Goal: Navigation & Orientation: Find specific page/section

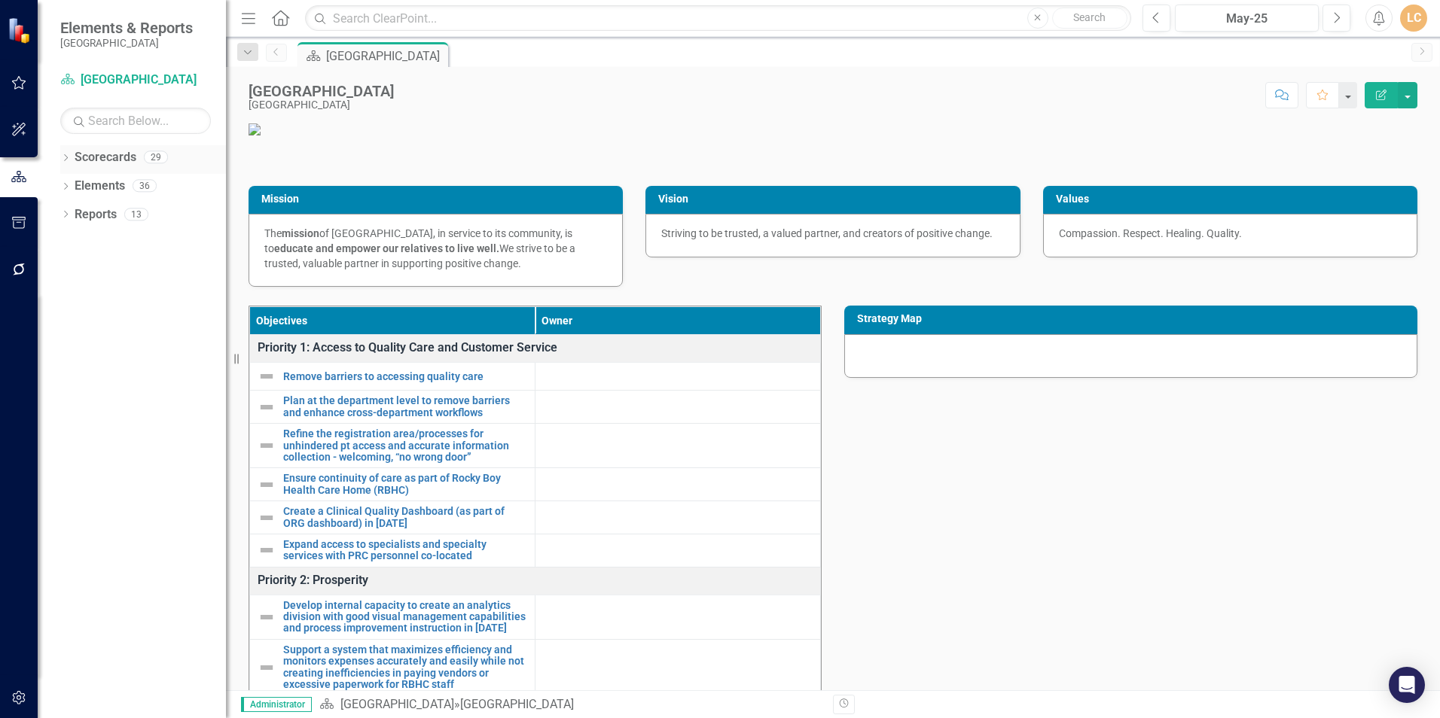
click at [90, 156] on link "Scorecards" at bounding box center [106, 157] width 62 height 17
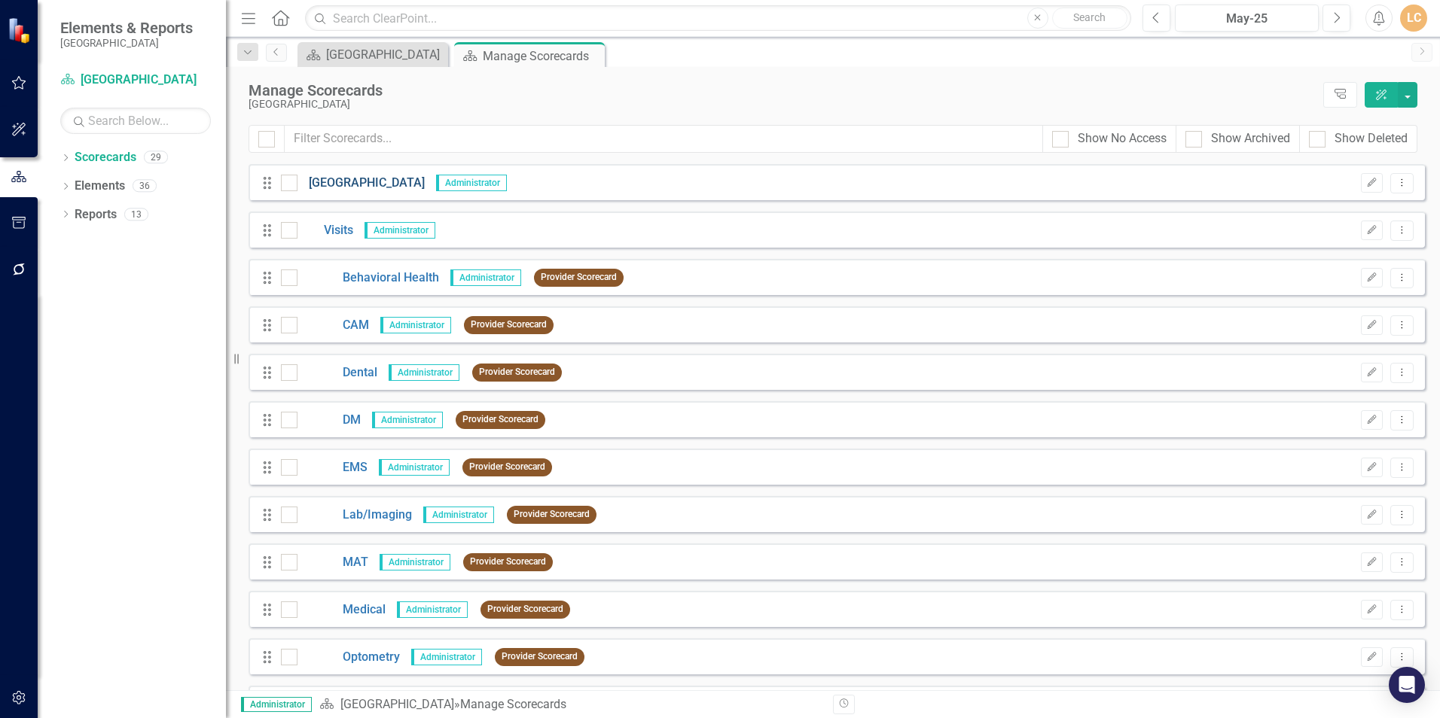
click at [381, 181] on link "[GEOGRAPHIC_DATA]" at bounding box center [360, 183] width 127 height 17
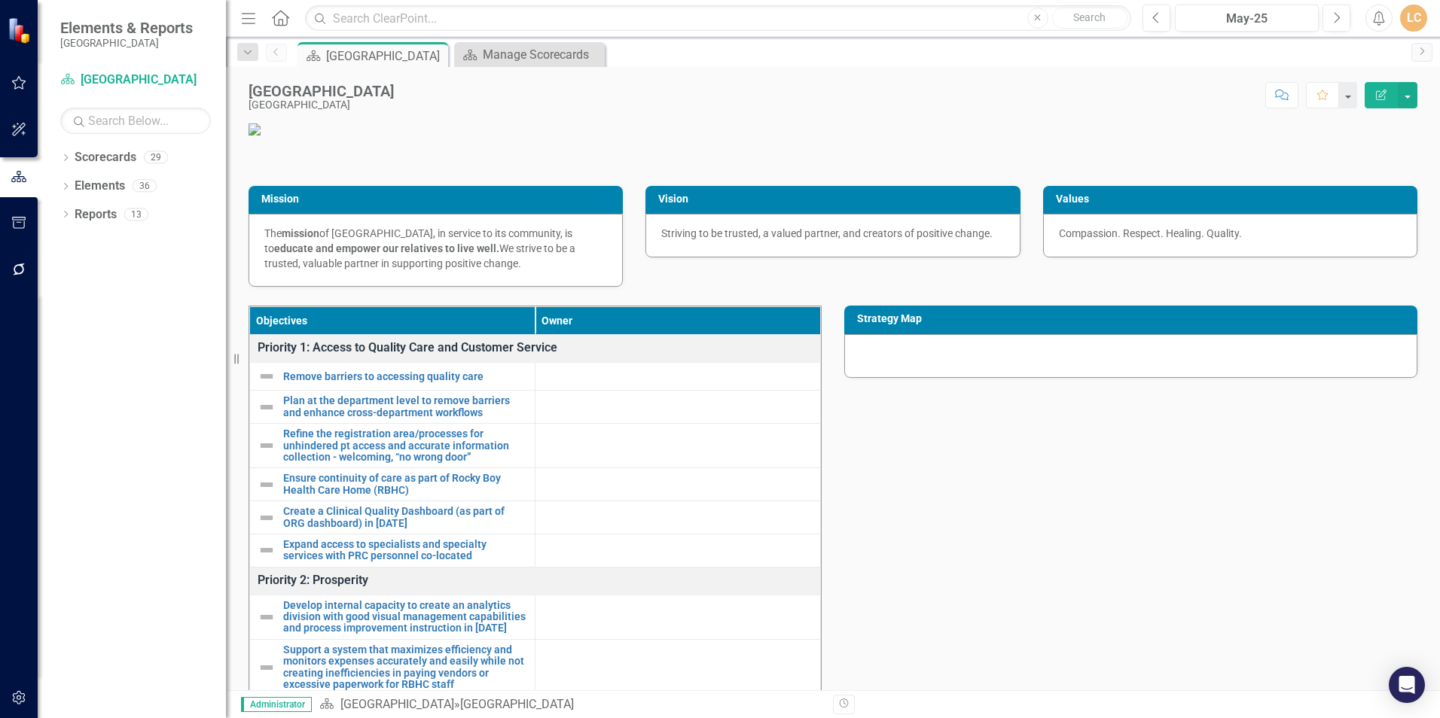
scroll to position [251, 0]
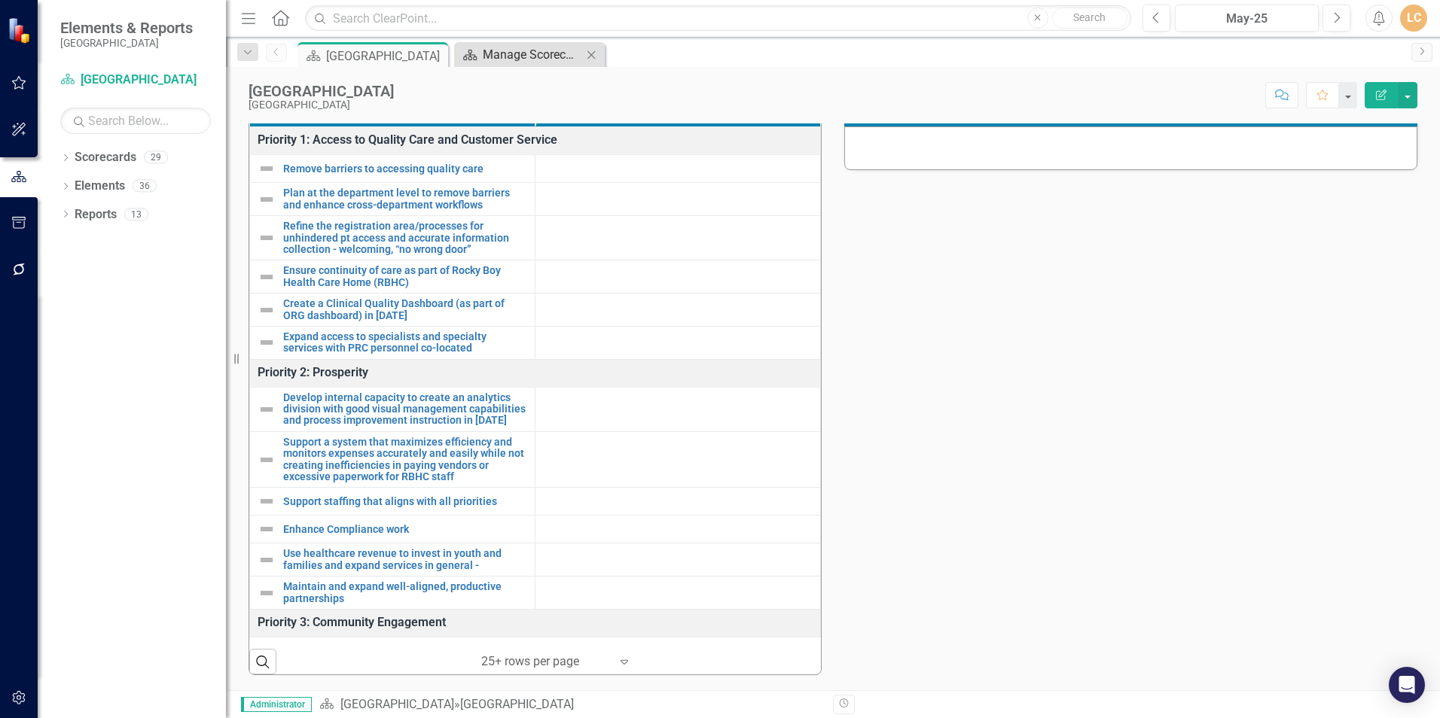
click at [556, 63] on div "Manage Scorecards" at bounding box center [532, 54] width 99 height 19
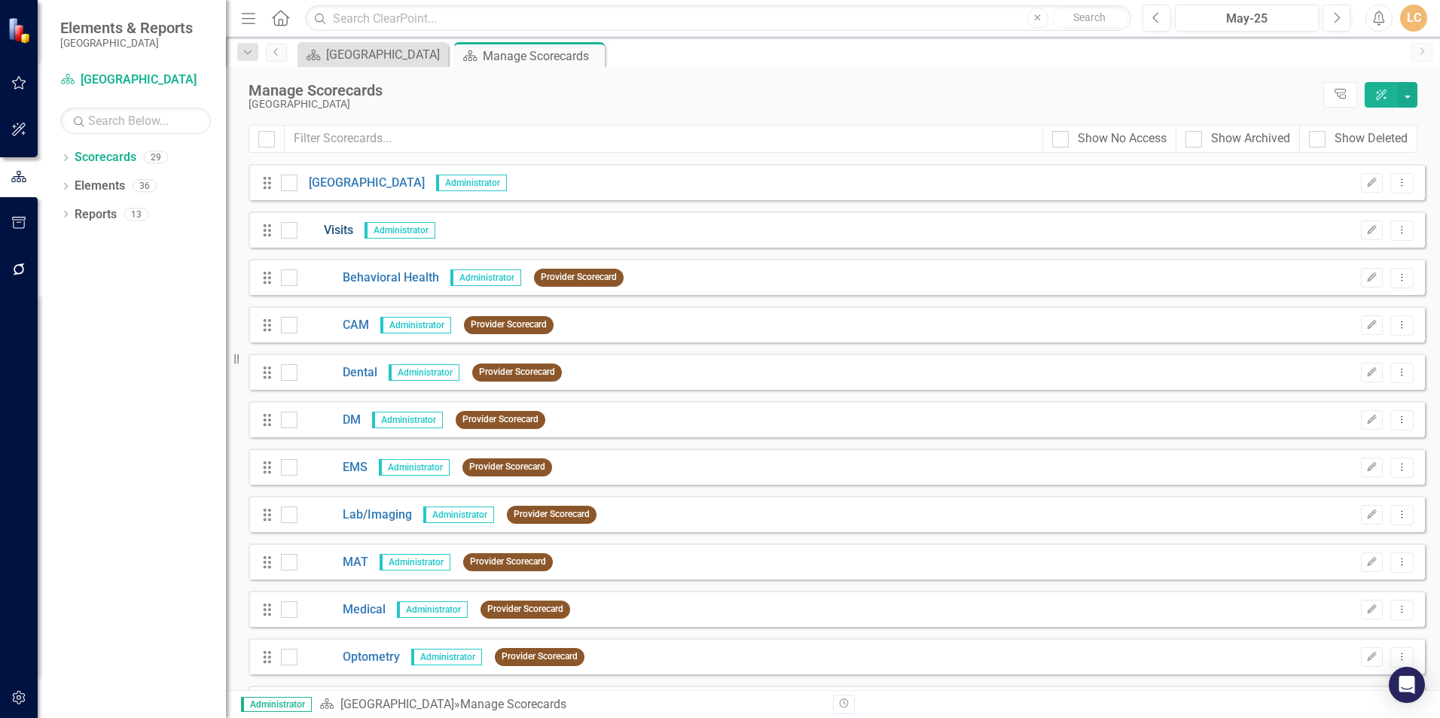
click at [344, 227] on link "Visits" at bounding box center [325, 230] width 56 height 17
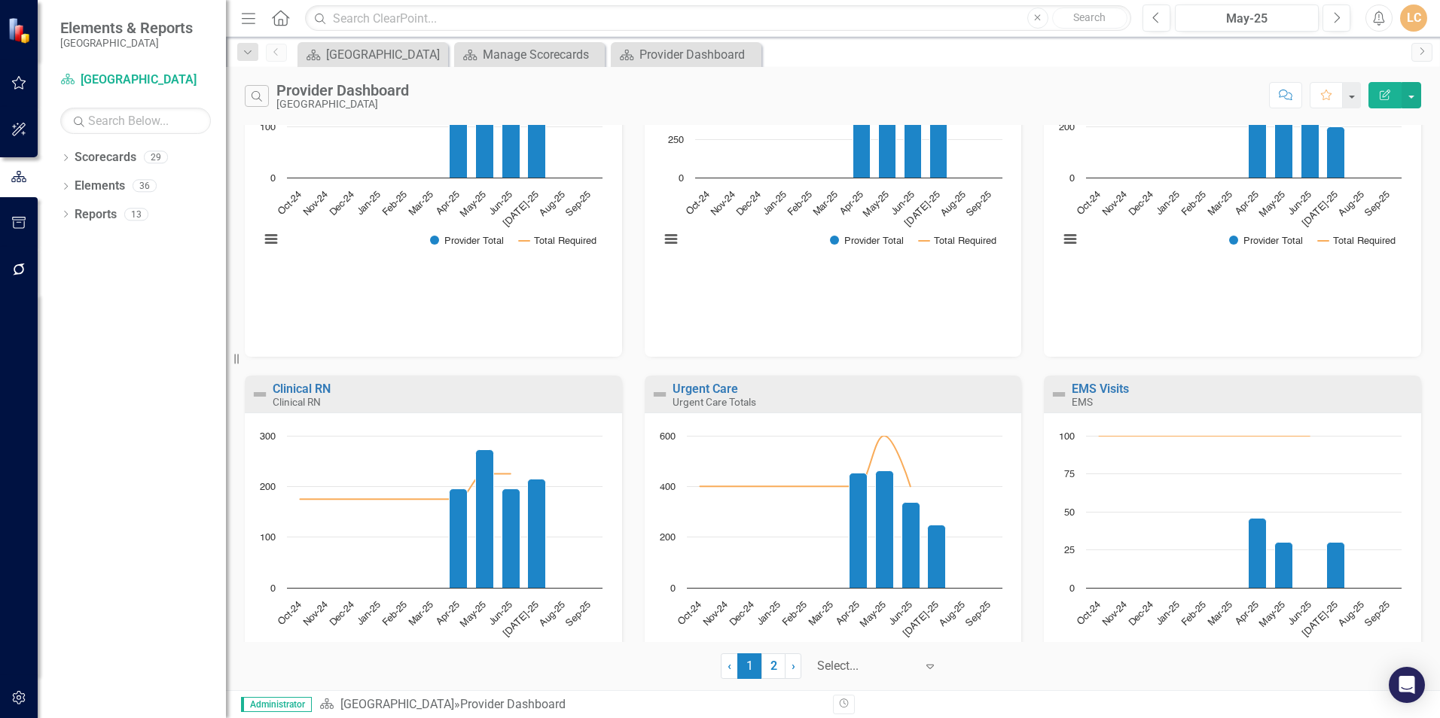
scroll to position [1124, 0]
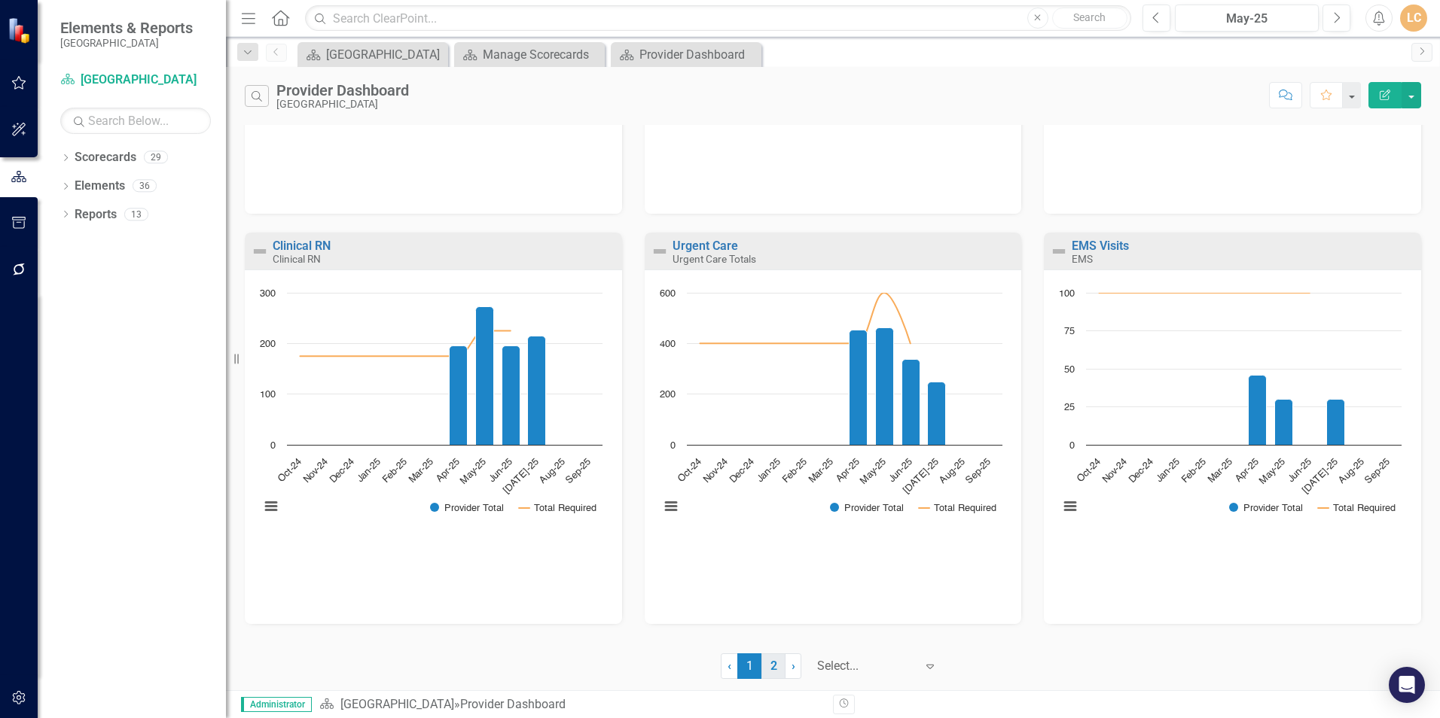
click at [768, 660] on link "2" at bounding box center [773, 667] width 24 height 26
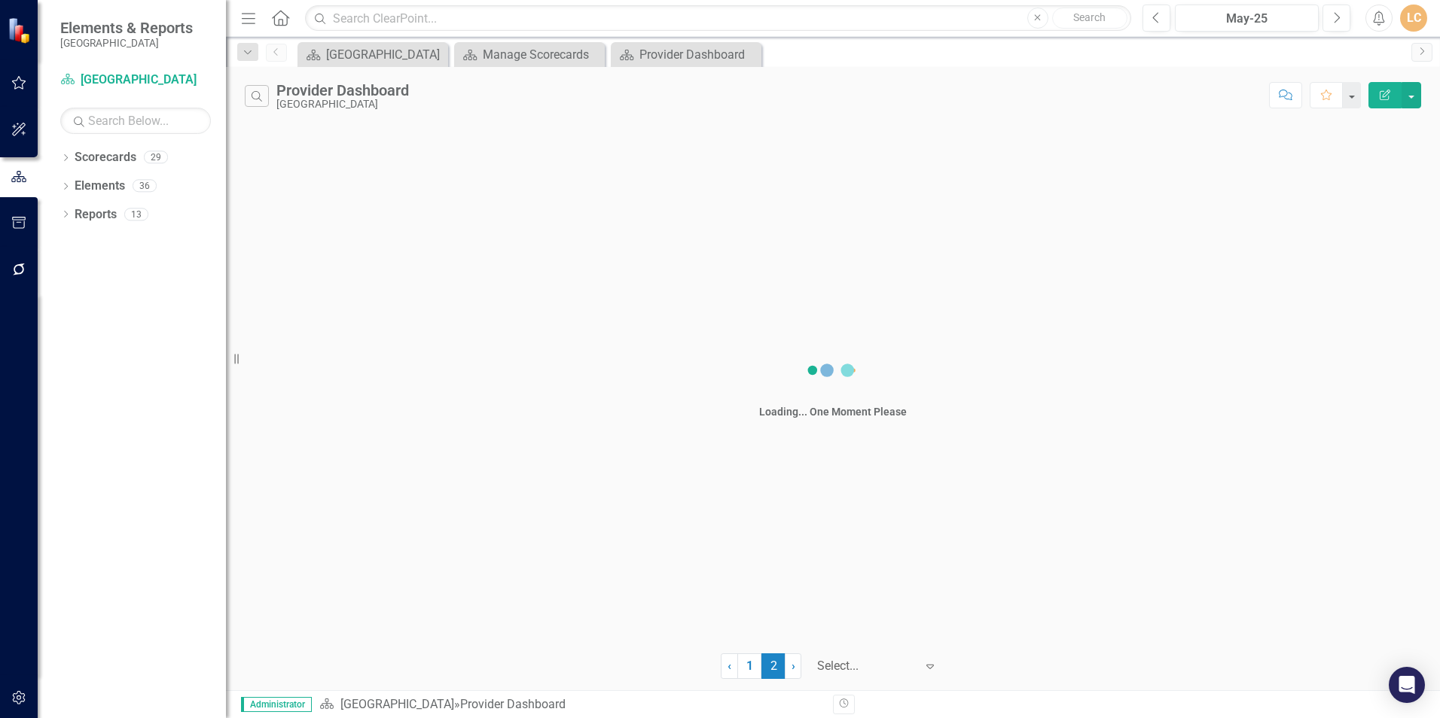
scroll to position [0, 0]
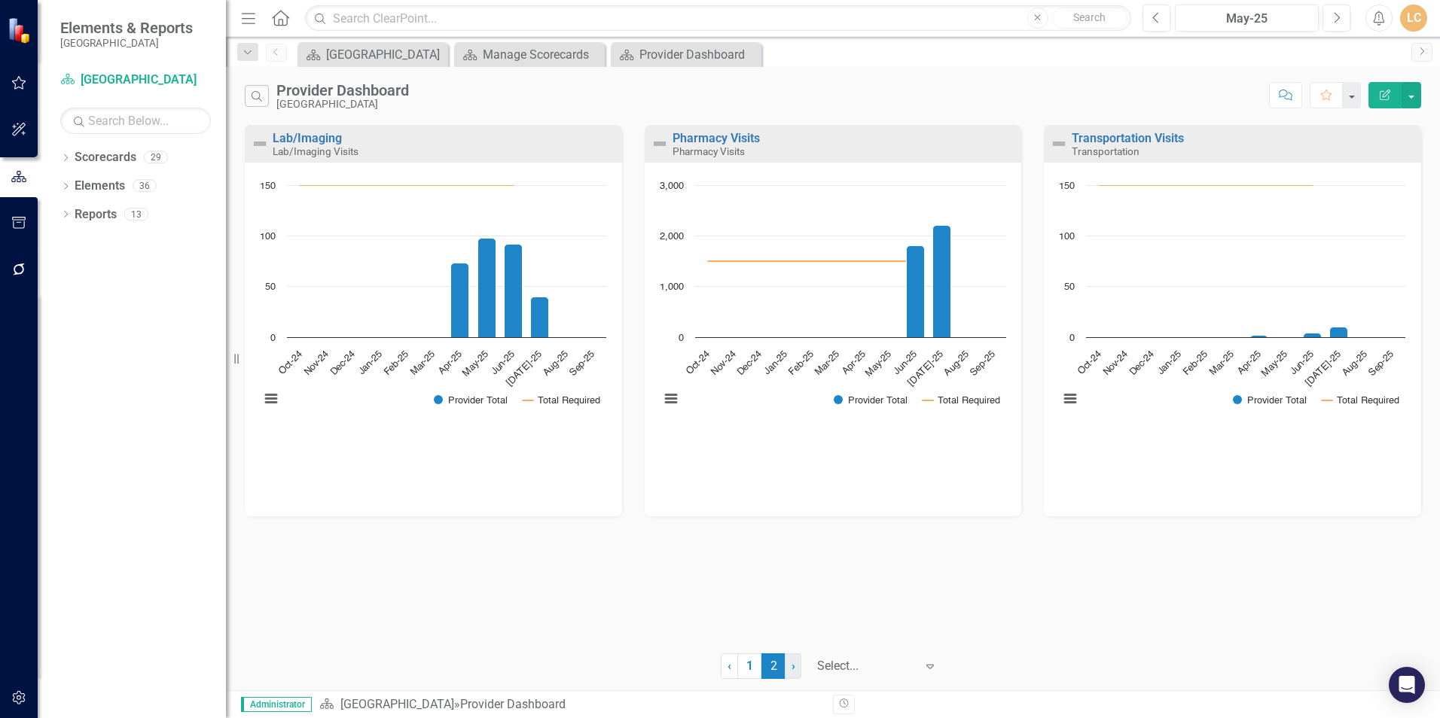
click at [791, 669] on span "›" at bounding box center [793, 666] width 4 height 14
click at [654, 50] on div "Provider Dashboard" at bounding box center [688, 54] width 99 height 19
click at [843, 57] on div "Provider Dashboard" at bounding box center [836, 56] width 81 height 19
click at [904, 53] on icon "Close" at bounding box center [903, 56] width 15 height 12
click at [506, 57] on div "Manage Scorecards" at bounding box center [532, 54] width 99 height 19
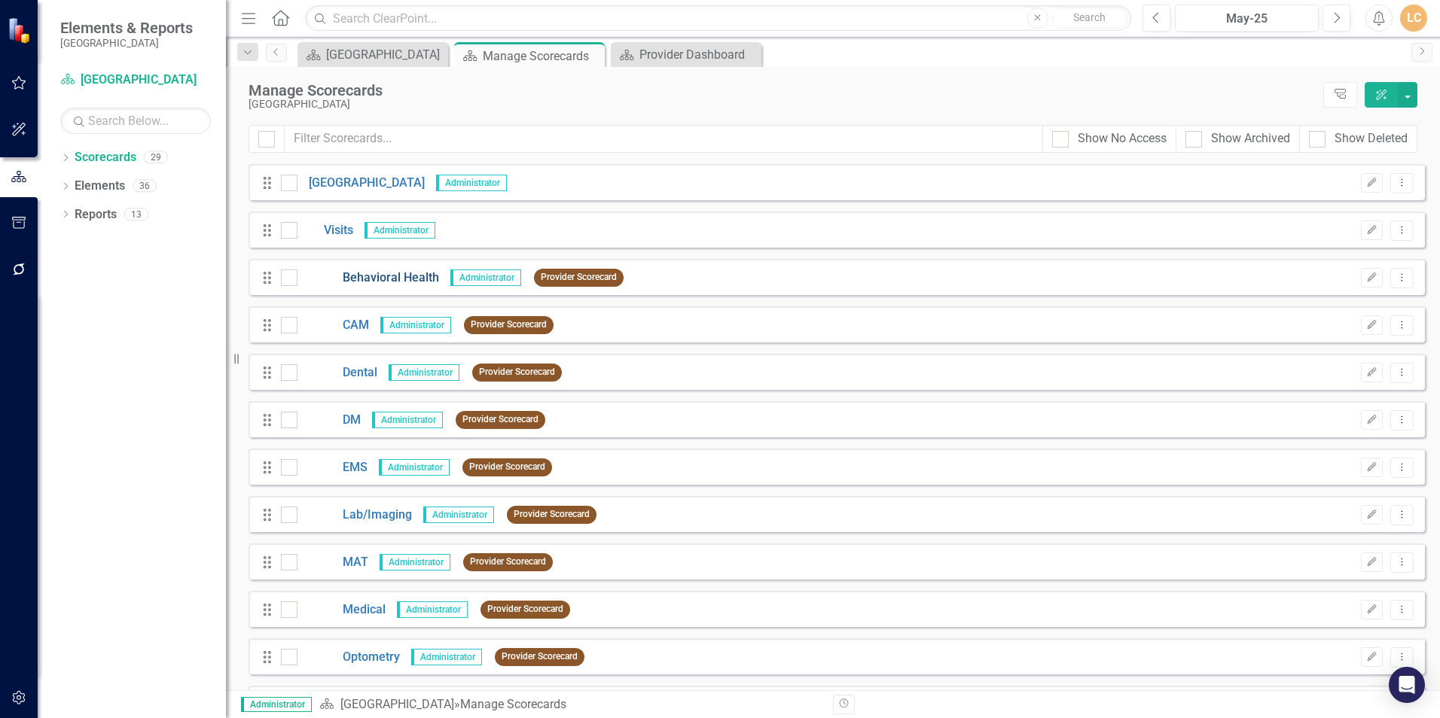
click at [364, 275] on link "Behavioral Health" at bounding box center [368, 278] width 142 height 17
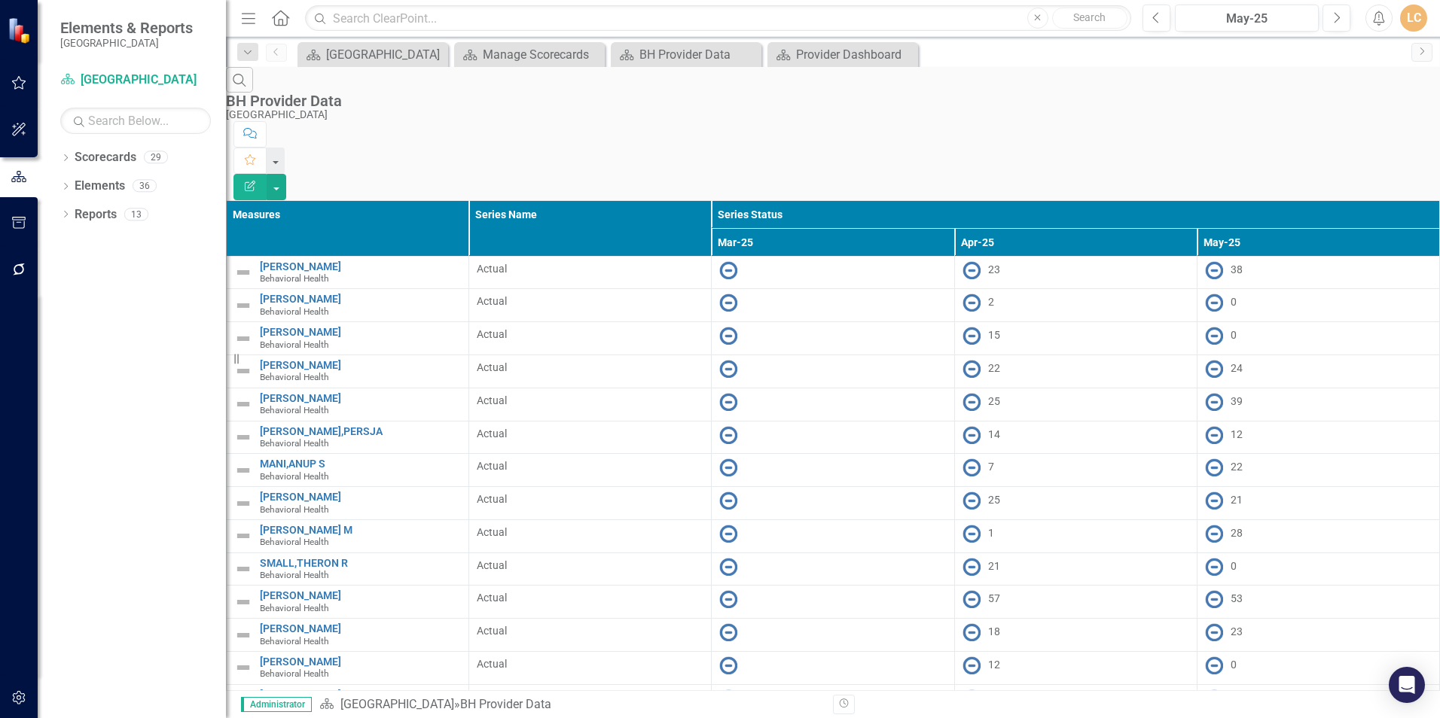
scroll to position [226, 0]
click at [1185, 228] on th "Apr-25" at bounding box center [1075, 242] width 242 height 28
click at [532, 53] on div "Manage Scorecards" at bounding box center [532, 54] width 99 height 19
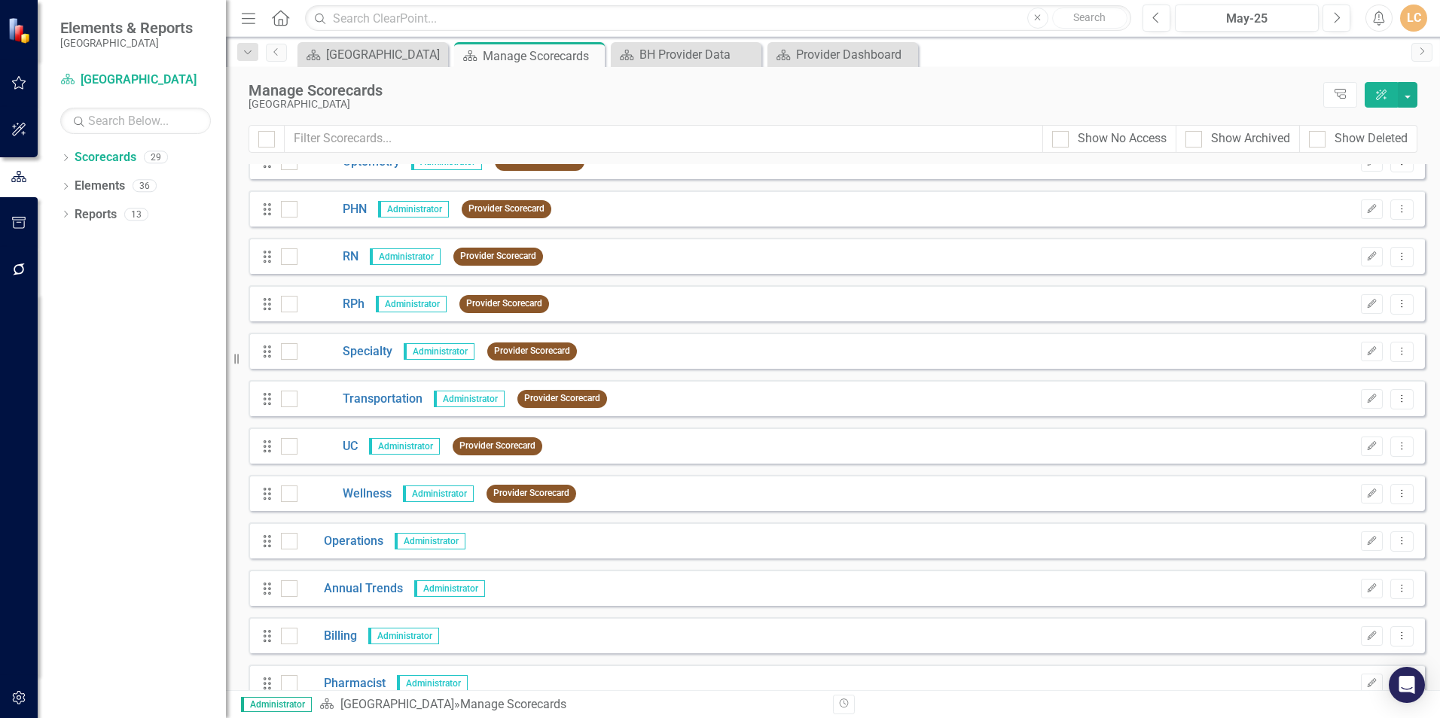
scroll to position [502, 0]
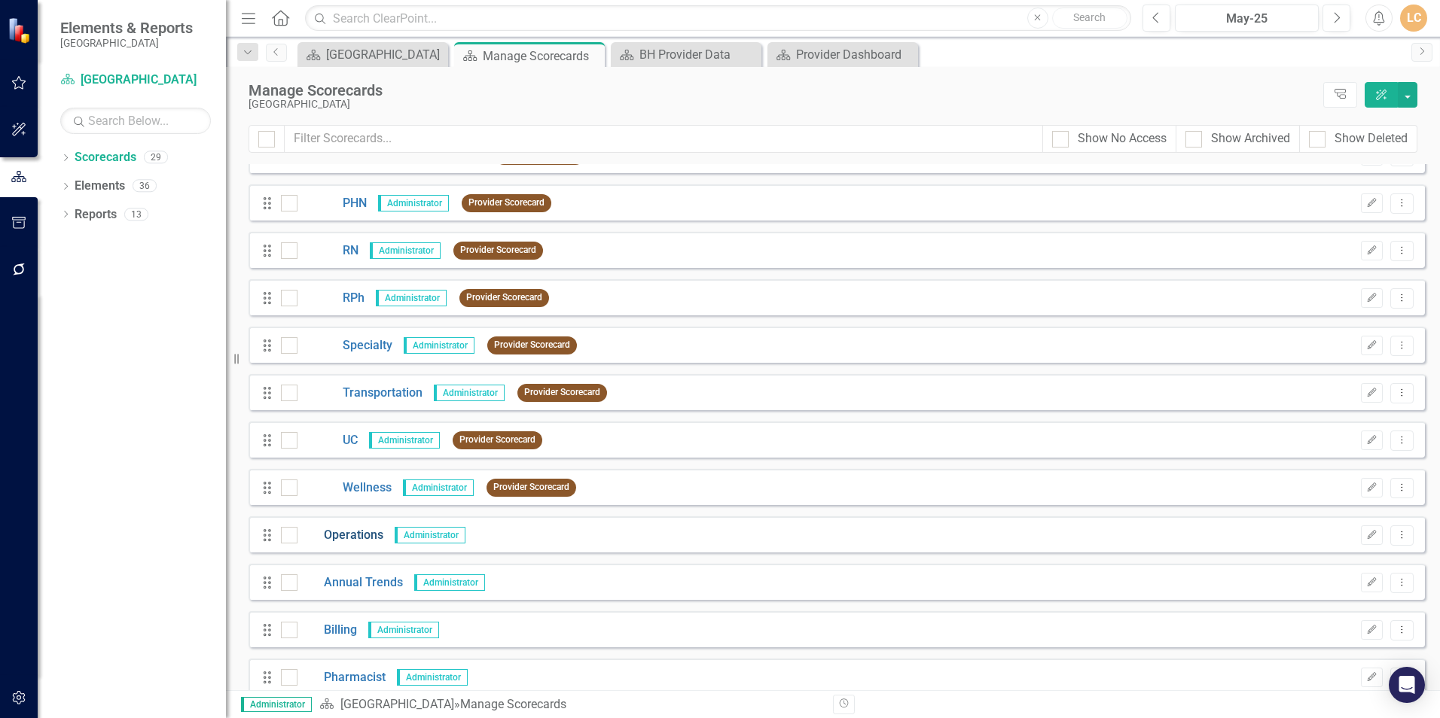
click at [343, 531] on link "Operations" at bounding box center [340, 535] width 86 height 17
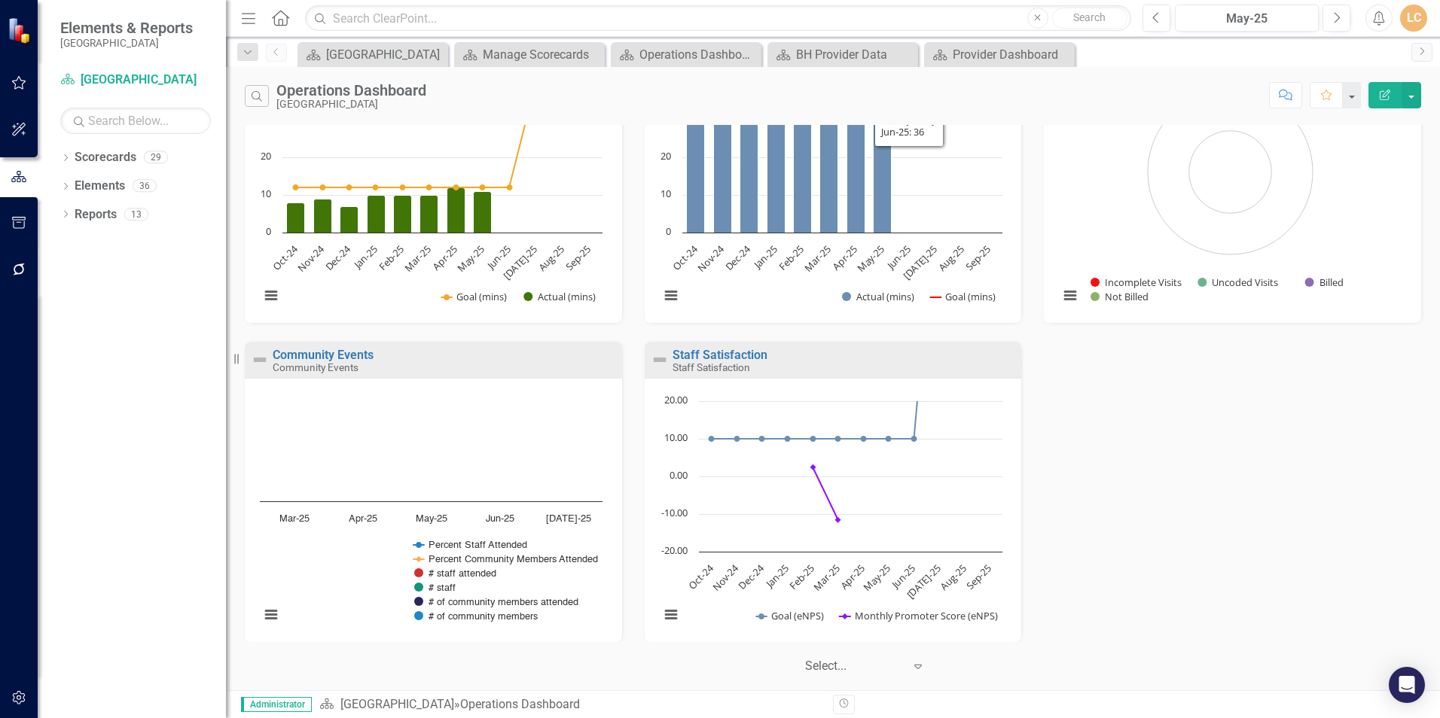
scroll to position [442, 0]
